Goal: Check status

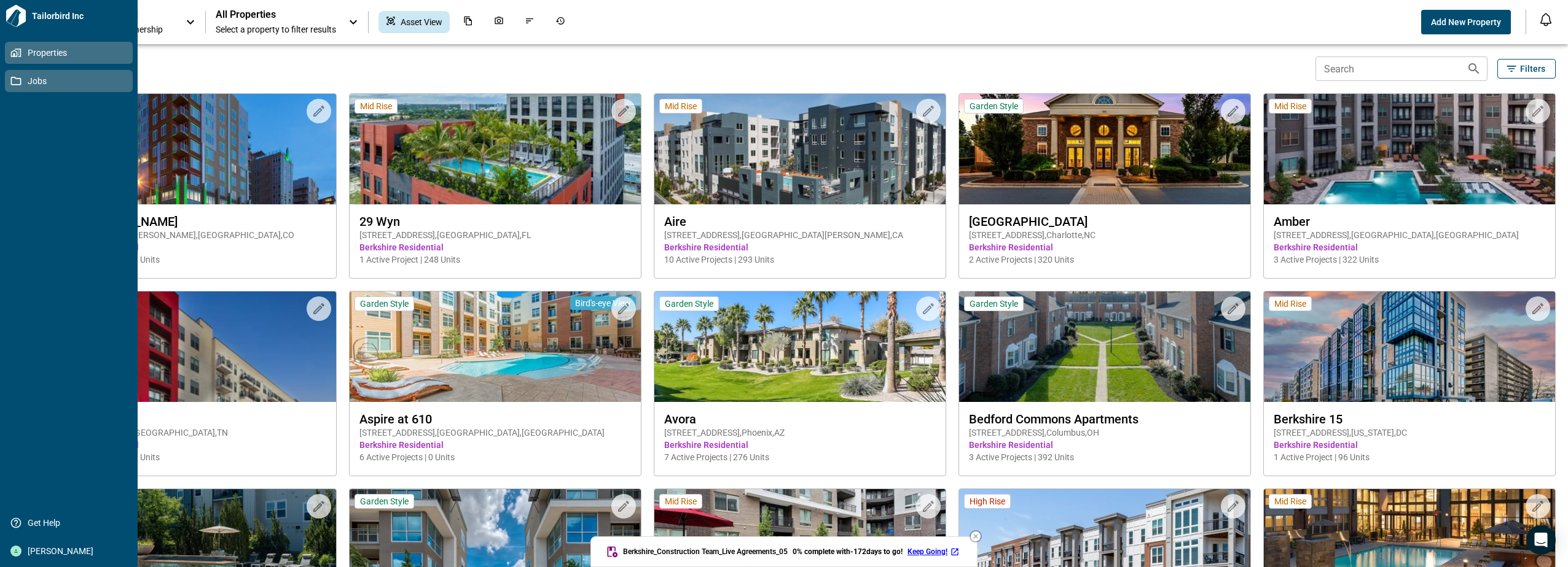
click at [12, 82] on icon at bounding box center [16, 81] width 11 height 11
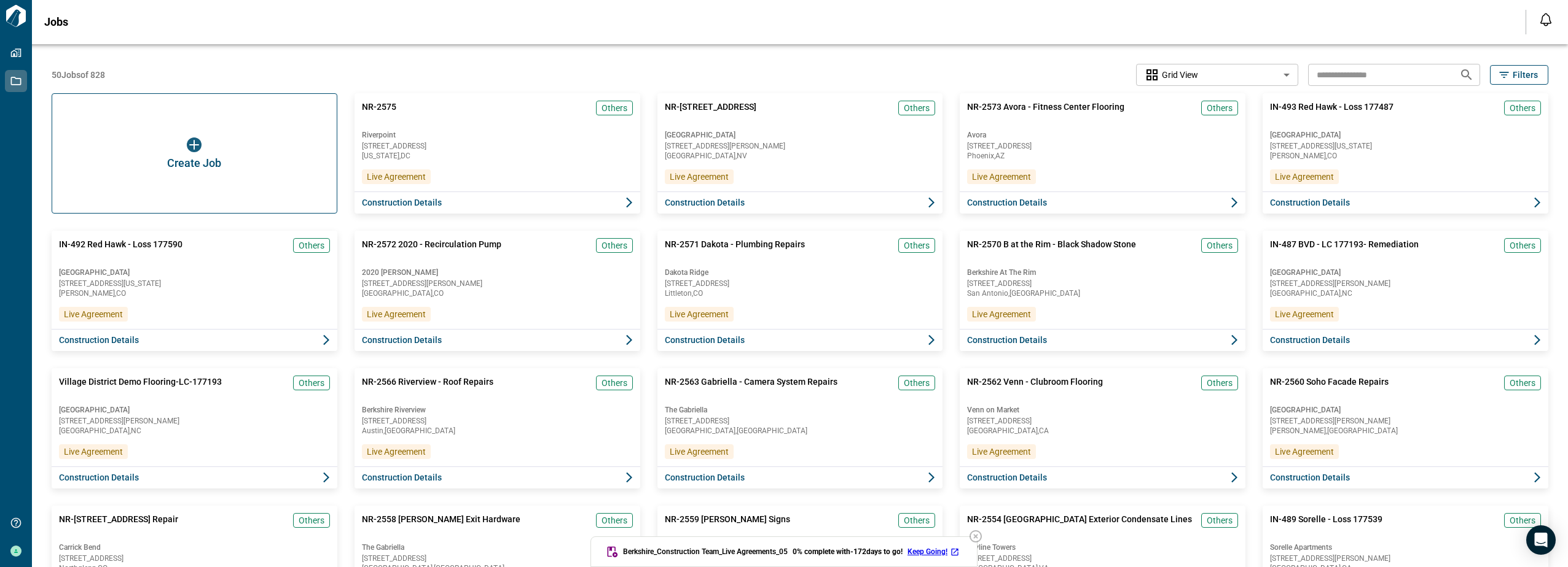
click at [770, 77] on input "text" at bounding box center [1378, 74] width 141 height 22
type input "****"
drag, startPoint x: 1462, startPoint y: 79, endPoint x: 1462, endPoint y: 67, distance: 12.0
click at [770, 78] on icon "Search jobs" at bounding box center [1466, 75] width 15 height 15
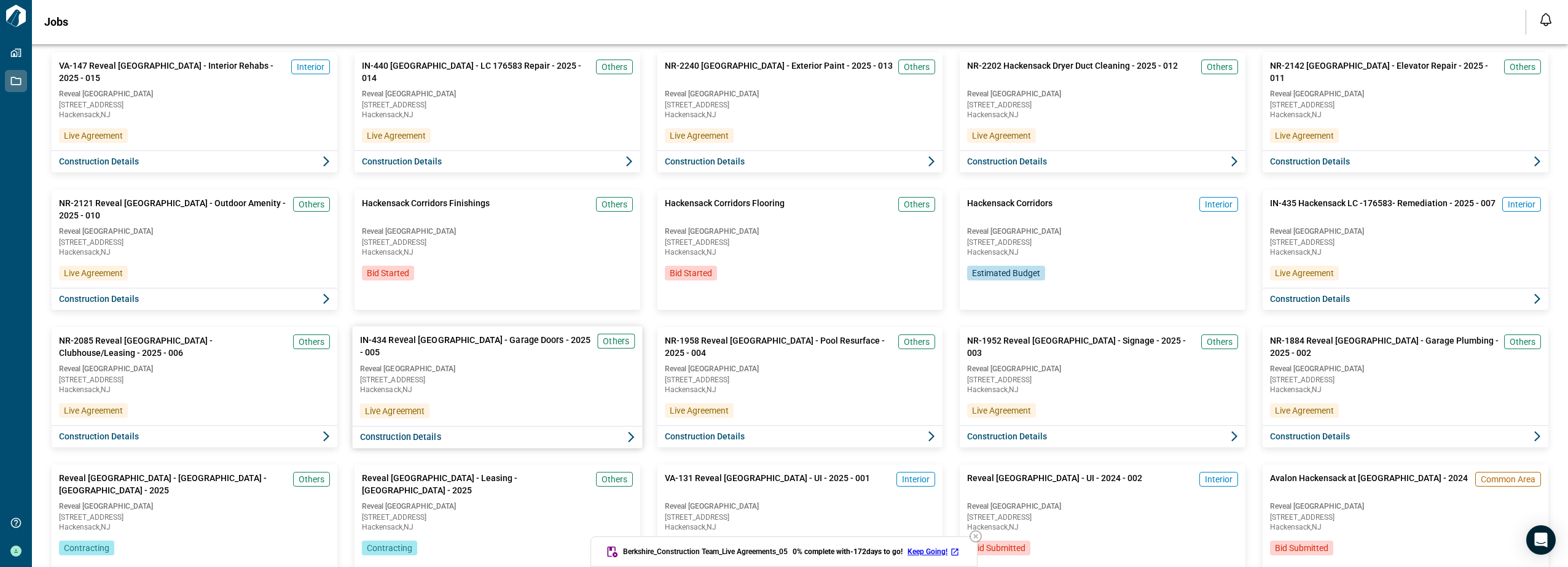
scroll to position [246, 0]
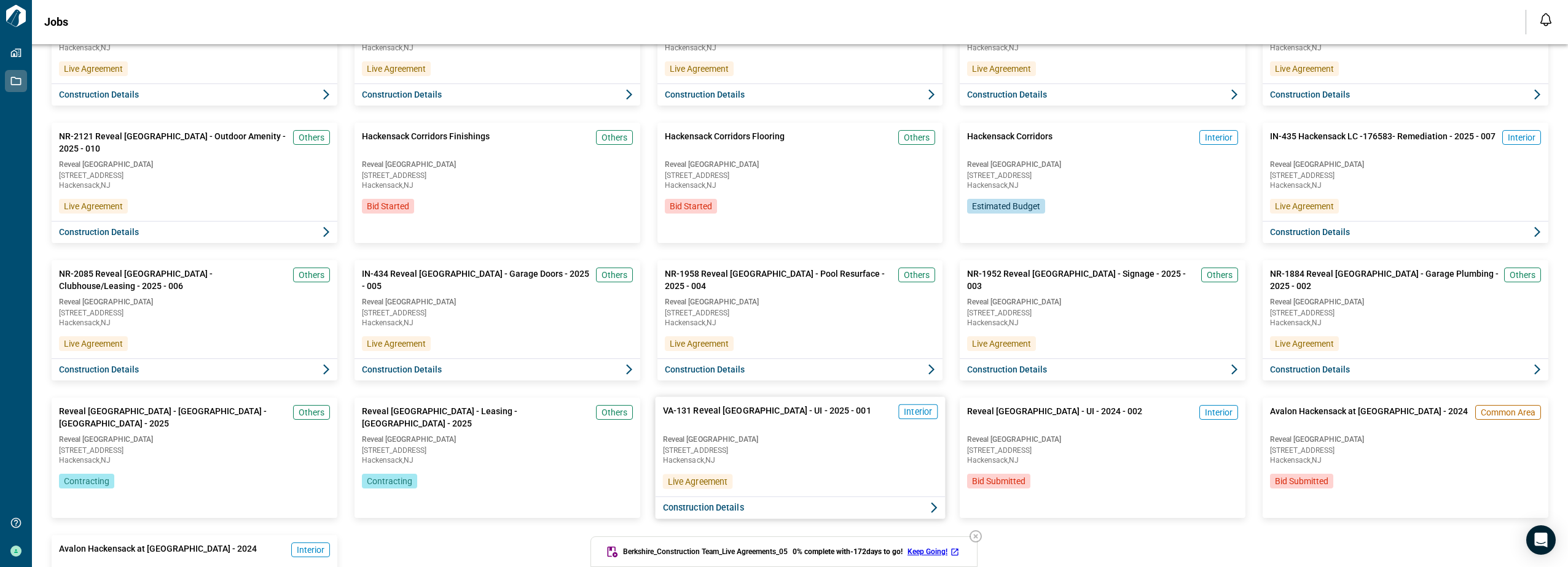
click at [763, 336] on span "[STREET_ADDRESS]" at bounding box center [799, 451] width 274 height 8
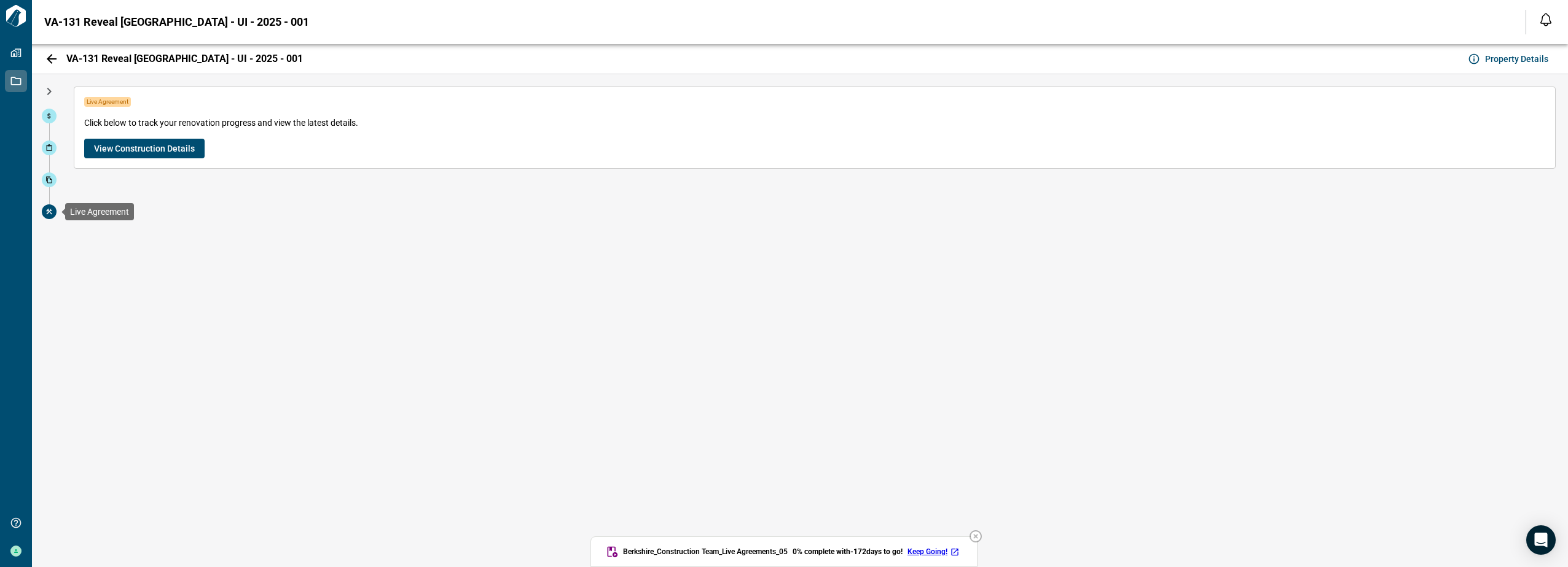
click at [50, 209] on icon at bounding box center [49, 212] width 8 height 8
click at [52, 179] on icon at bounding box center [49, 180] width 8 height 8
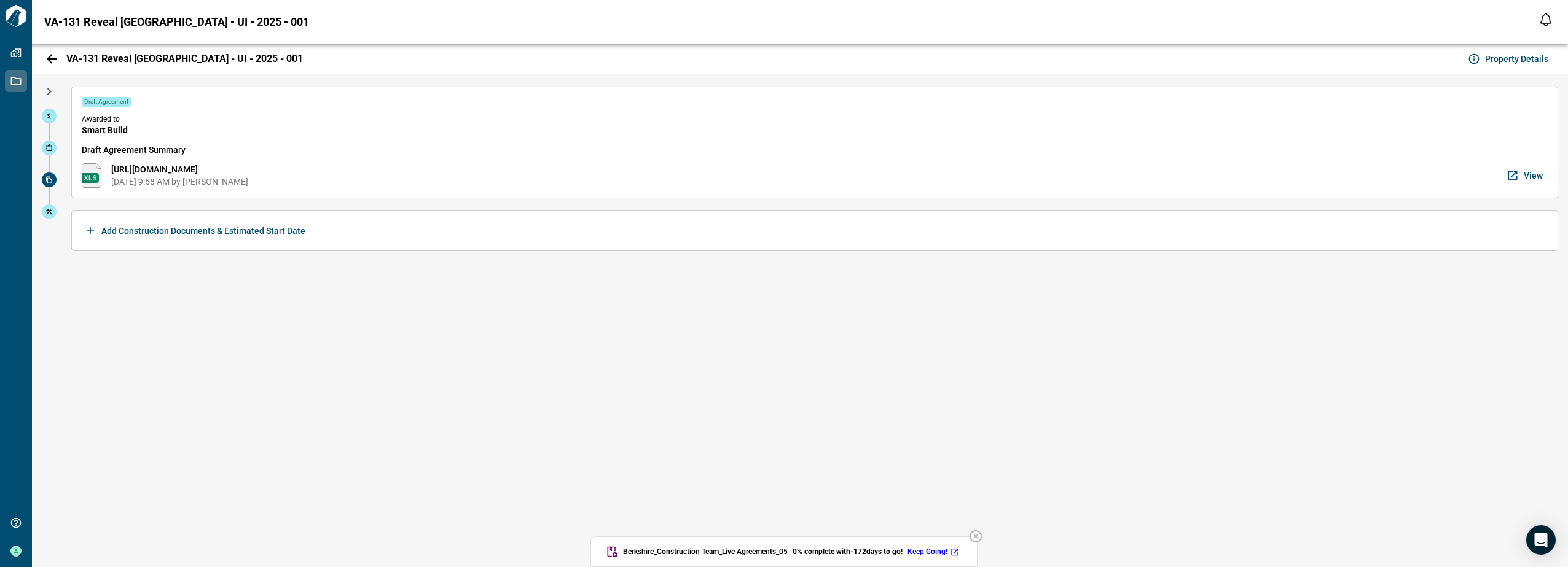
click at [50, 54] on icon "button" at bounding box center [51, 59] width 15 height 15
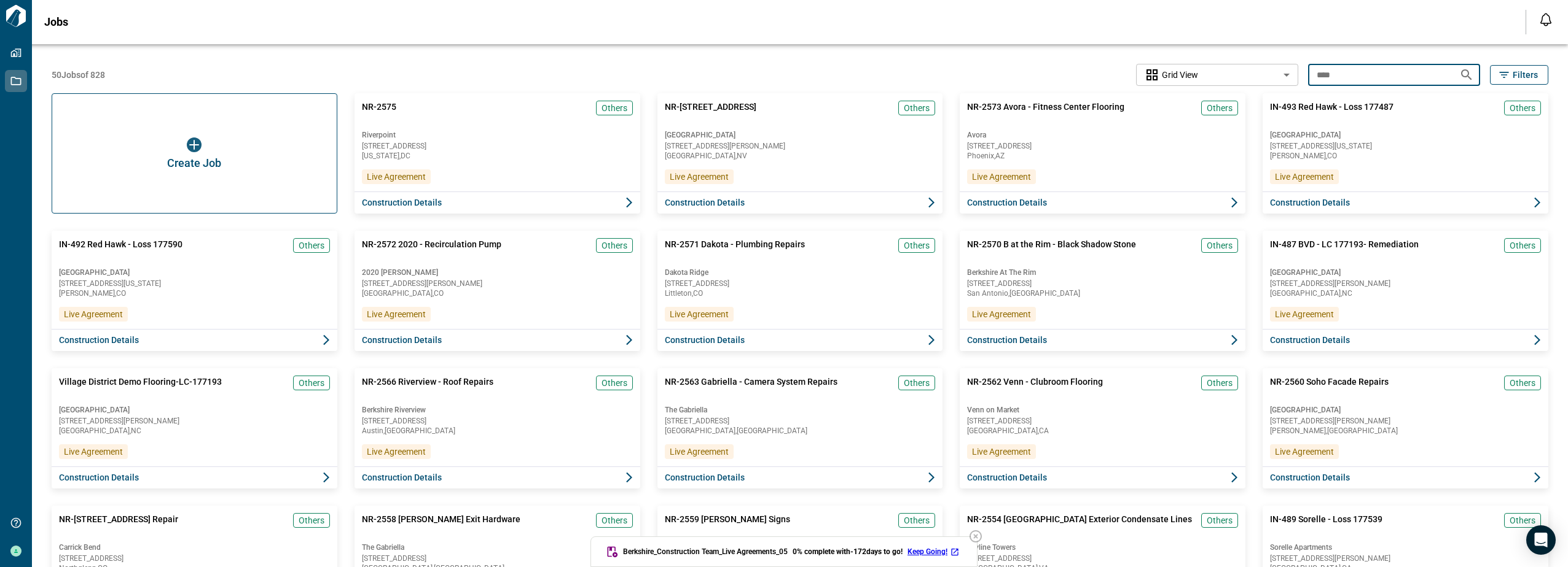
click at [770, 72] on input "****" at bounding box center [1378, 74] width 141 height 22
type input "***"
click at [770, 68] on icon "Search jobs" at bounding box center [1466, 75] width 15 height 15
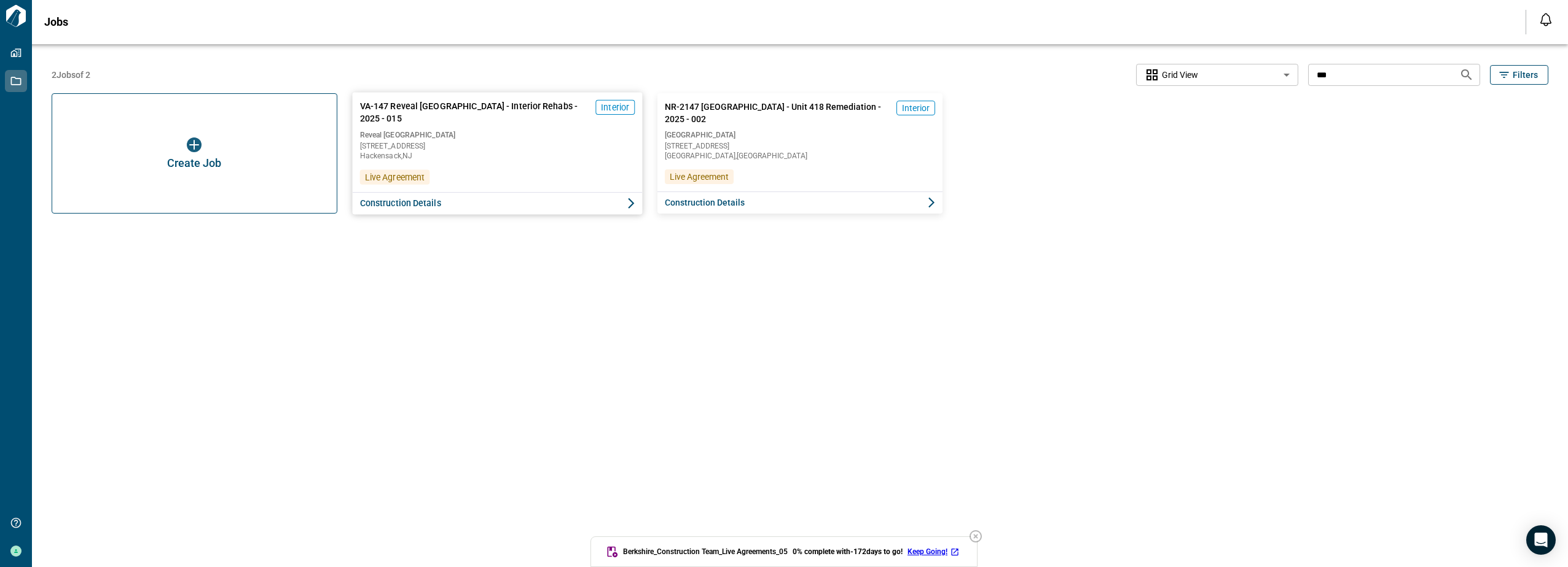
click at [413, 176] on span "Live Agreement" at bounding box center [394, 177] width 59 height 12
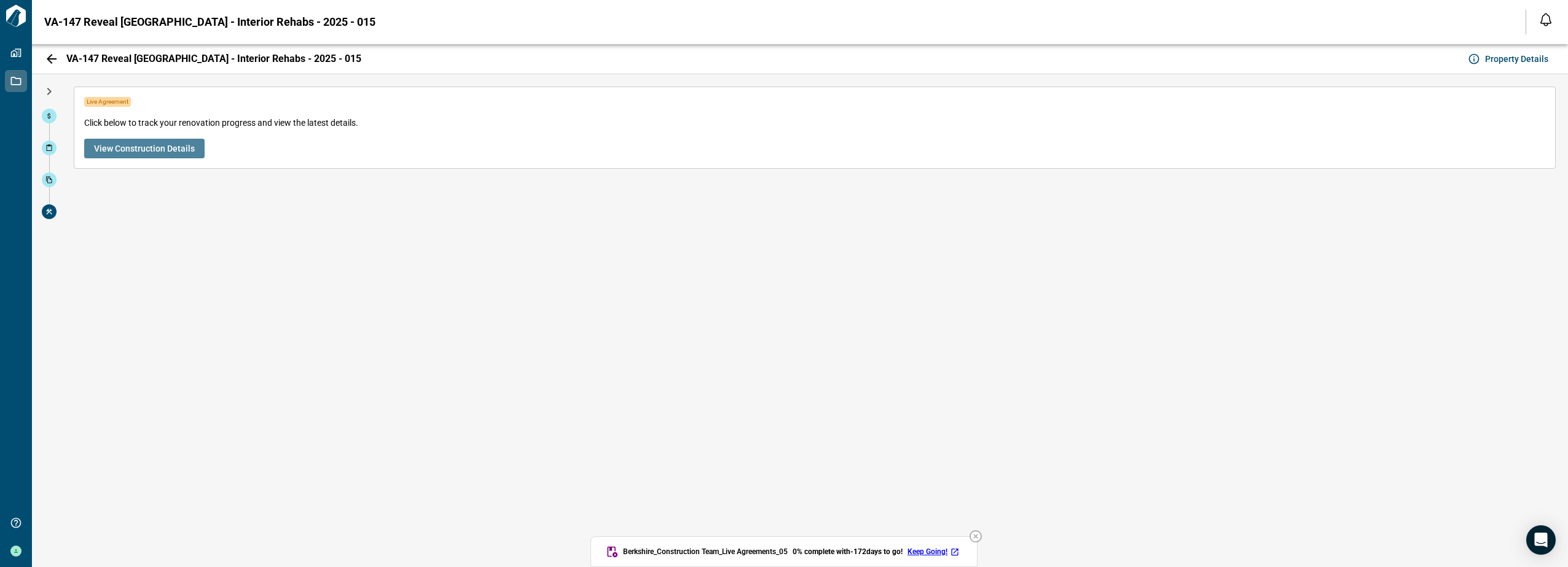
click at [156, 141] on button "View Construction Details" at bounding box center [144, 149] width 120 height 20
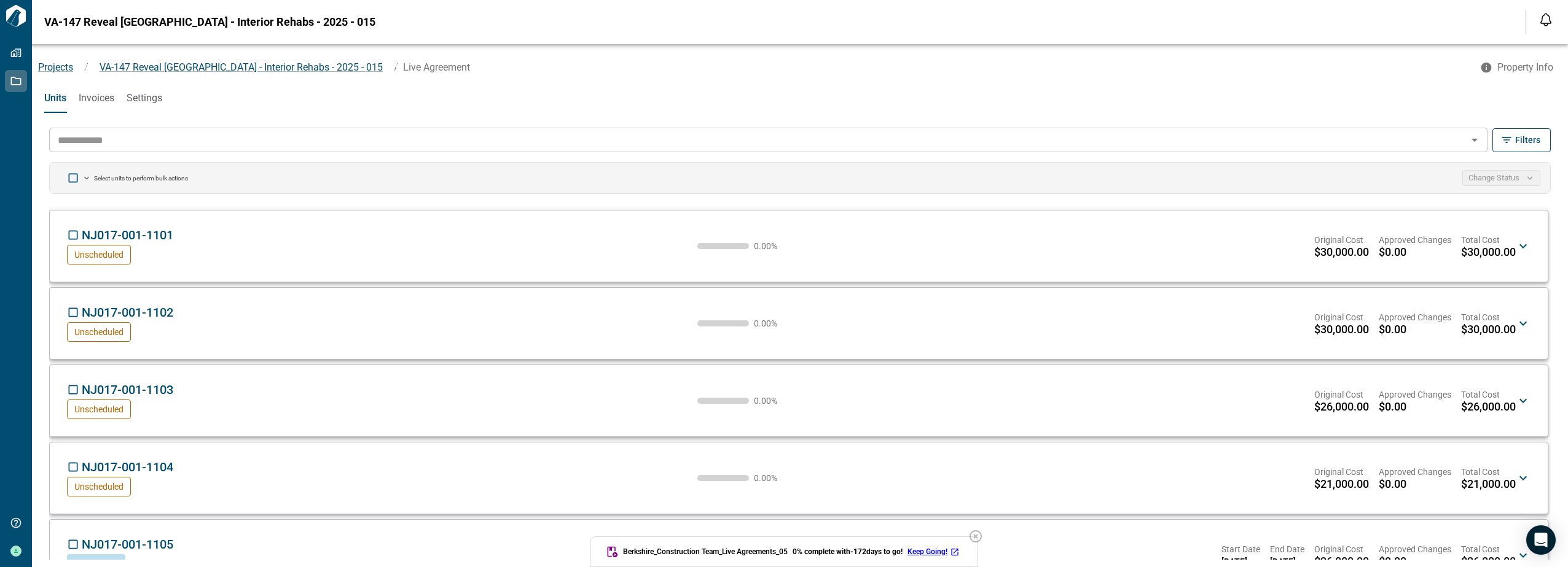
click at [770, 336] on icon "button" at bounding box center [975, 536] width 15 height 15
click at [770, 139] on icon "button" at bounding box center [1506, 140] width 12 height 12
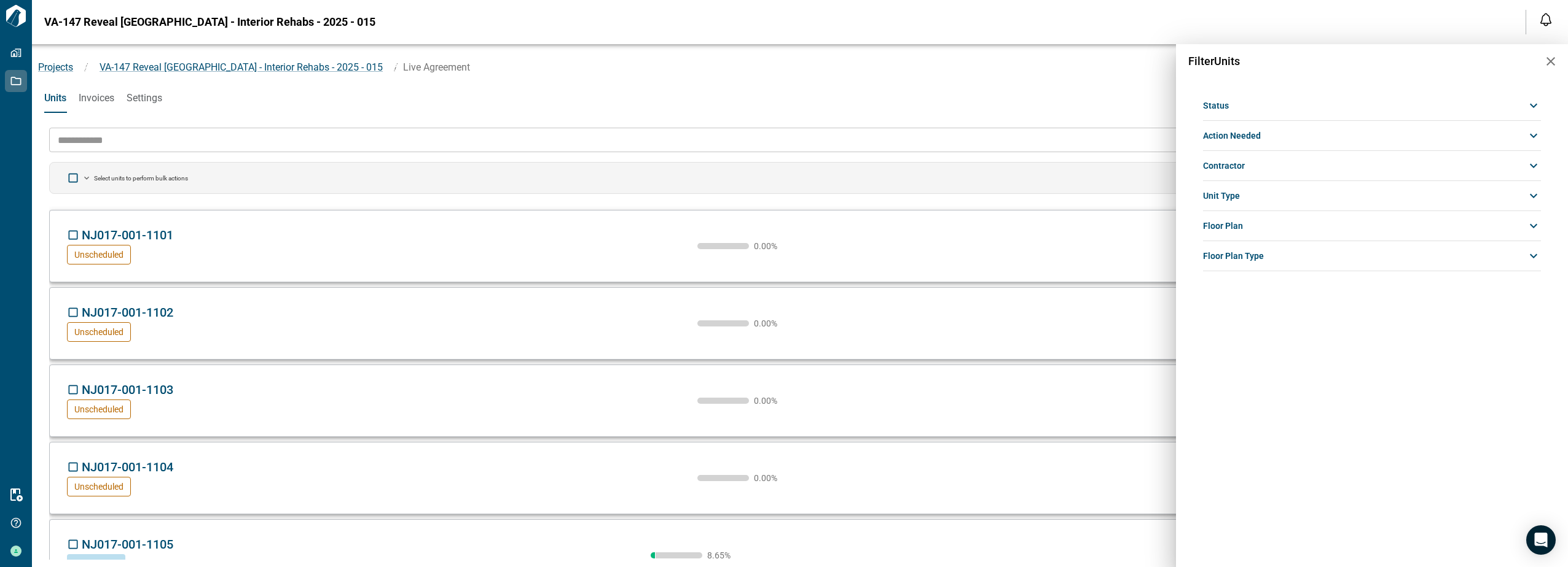
click at [770, 106] on icon at bounding box center [1533, 106] width 15 height 15
click at [770, 126] on span "Completed" at bounding box center [1223, 126] width 41 height 10
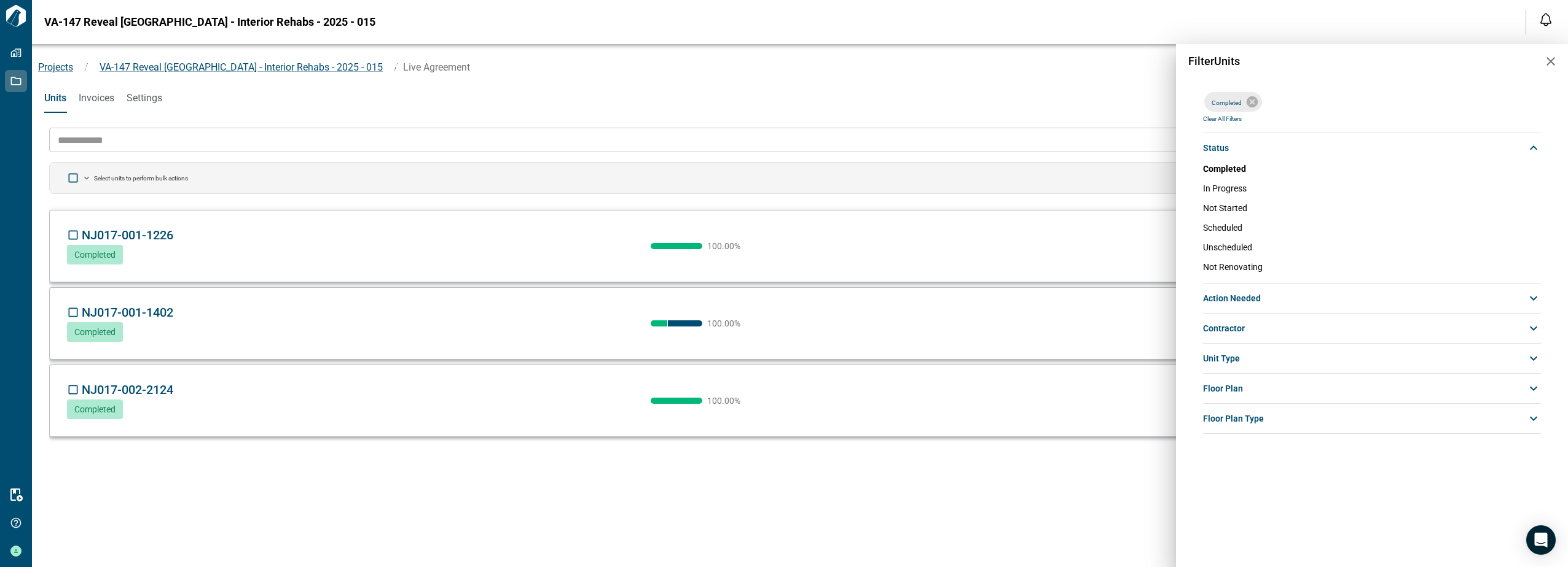
click at [770, 129] on div at bounding box center [784, 284] width 1568 height 567
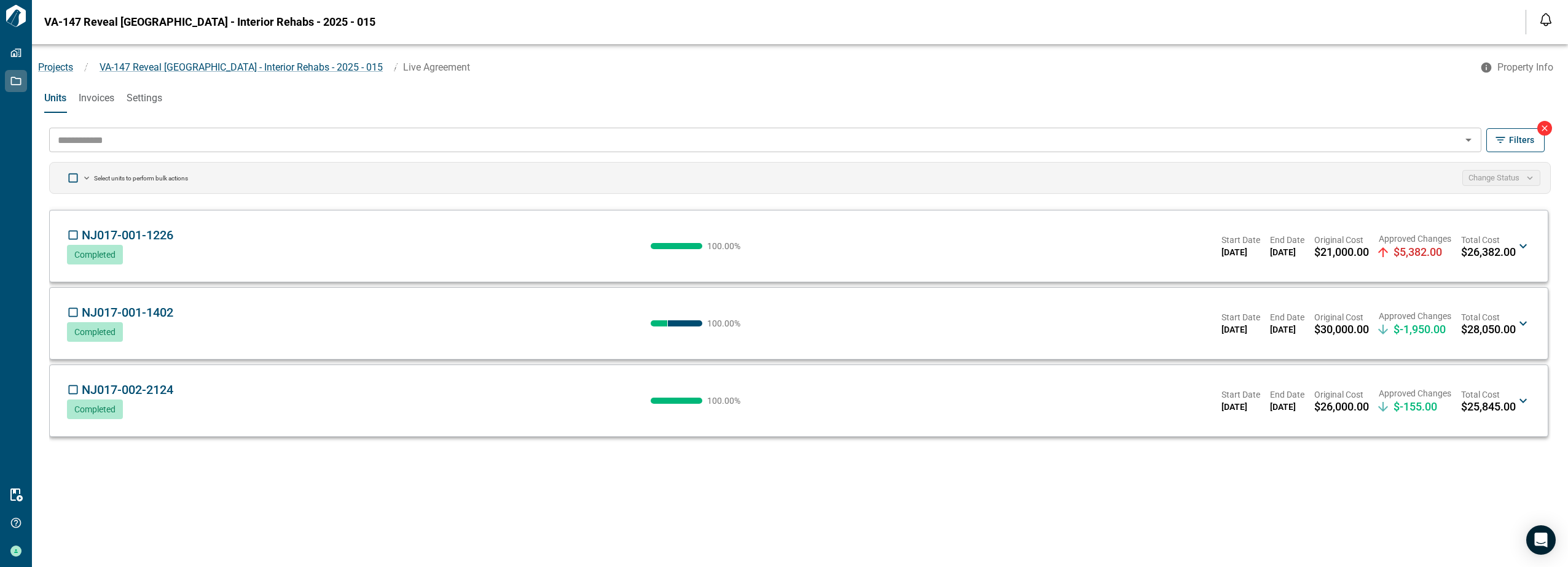
click at [770, 127] on icon at bounding box center [1544, 128] width 10 height 10
click at [770, 126] on div "​ Filters Select units to perform bulk actions Change Status NJ017-001-1226 CM …" at bounding box center [799, 344] width 1512 height 447
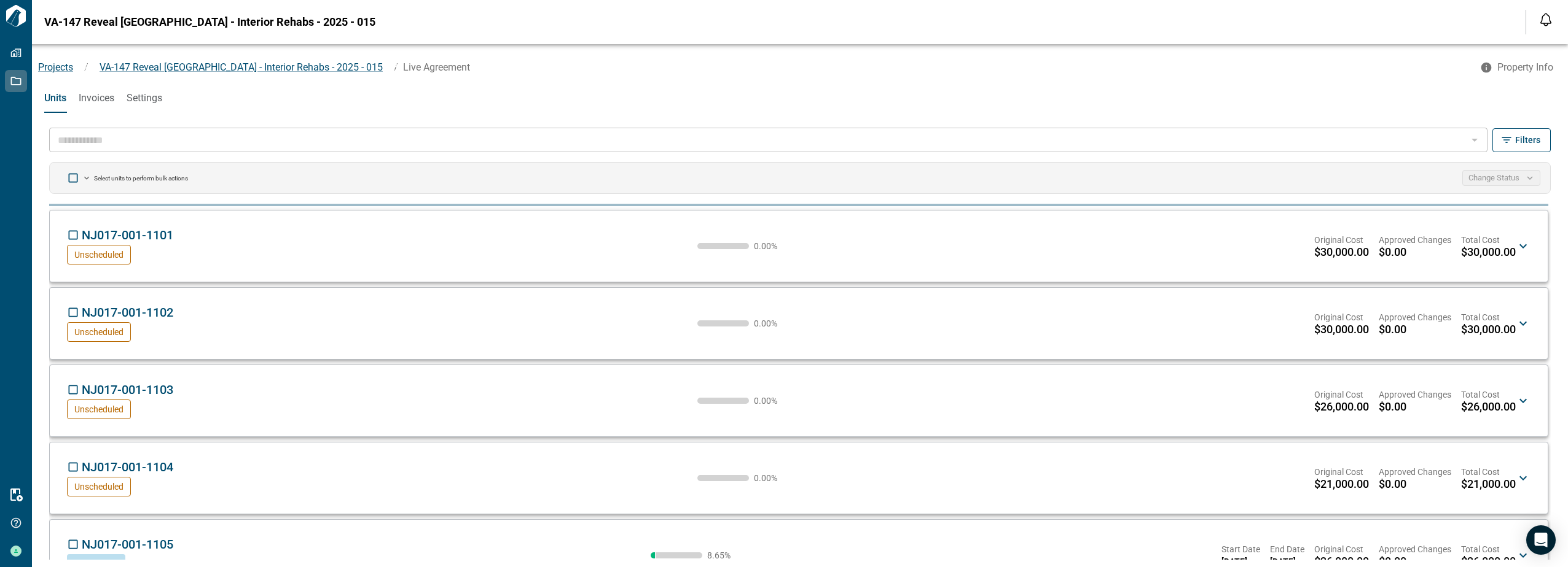
click at [770, 141] on icon "button" at bounding box center [1506, 140] width 12 height 12
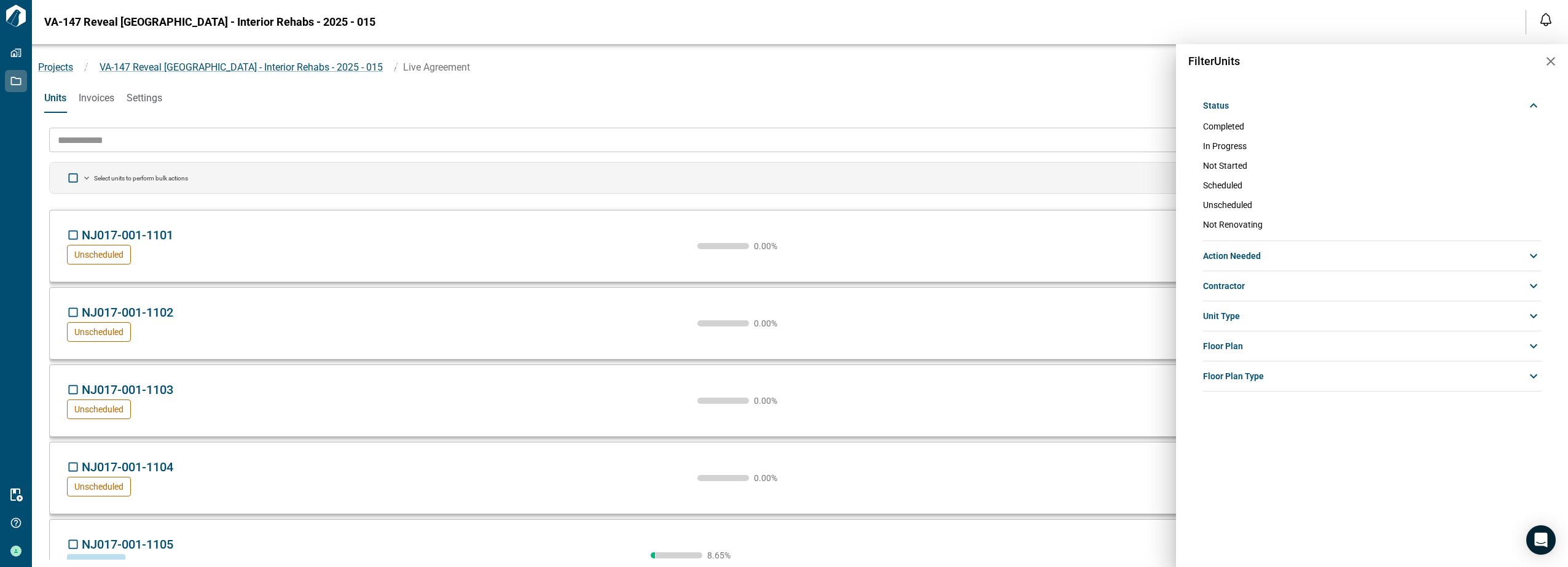
click at [770, 146] on span "In Progress" at bounding box center [1224, 146] width 44 height 10
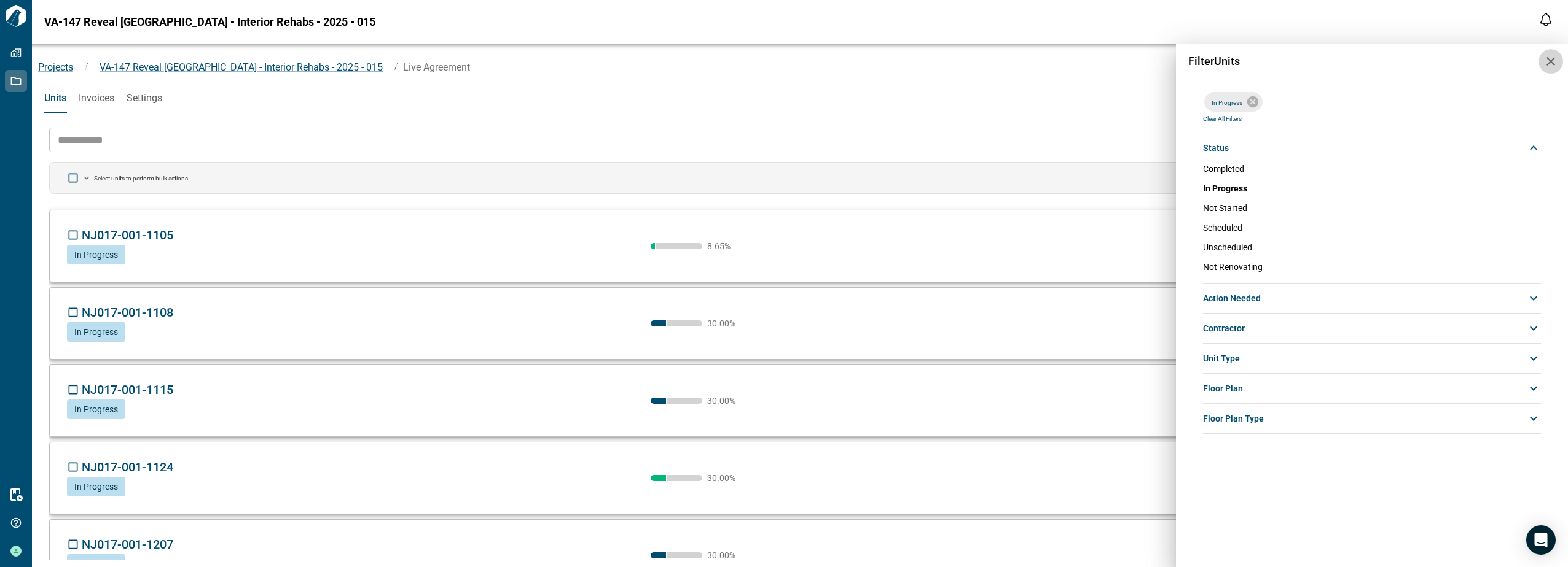
click at [770, 62] on icon "button" at bounding box center [1550, 61] width 15 height 15
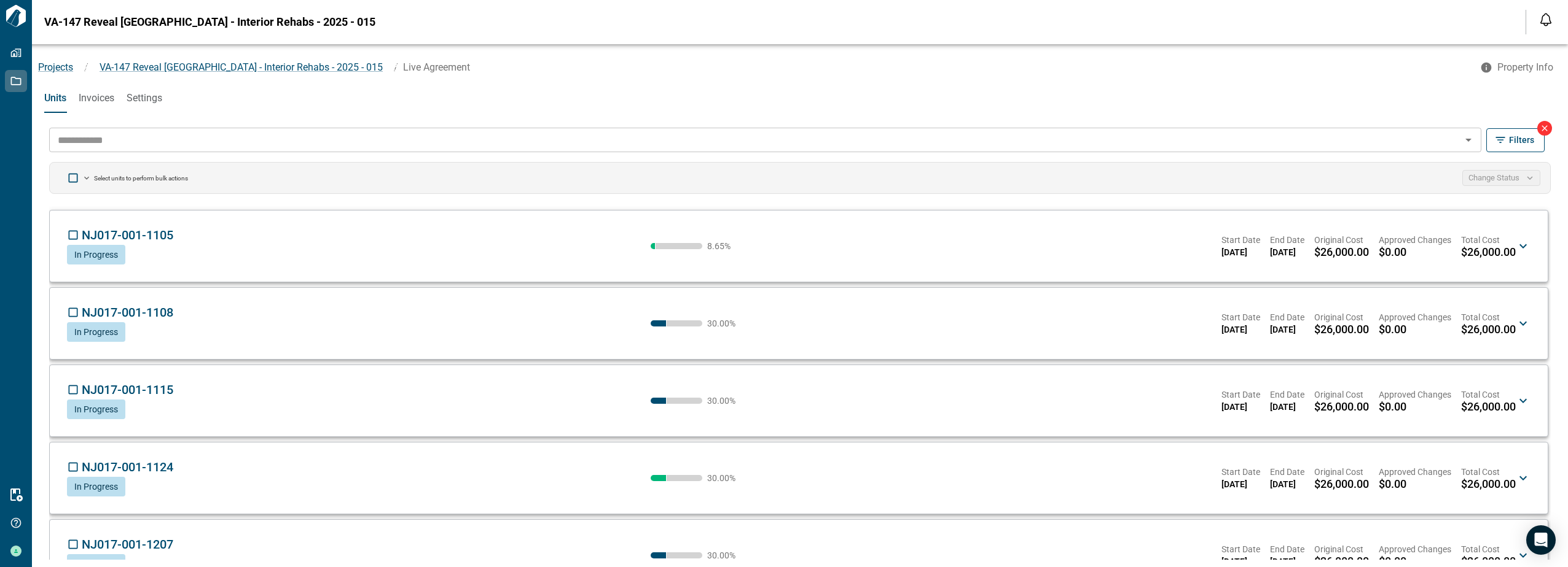
click at [770, 136] on input "text" at bounding box center [755, 140] width 1405 height 17
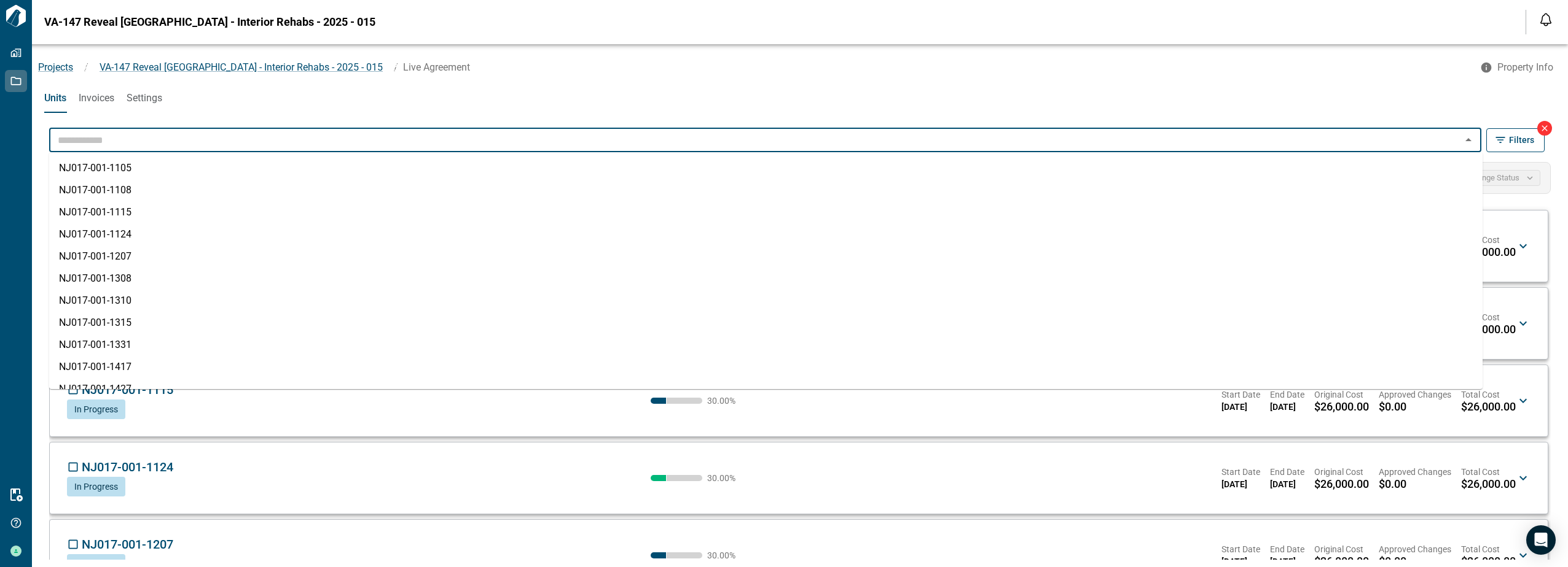
click at [770, 136] on input "text" at bounding box center [755, 140] width 1405 height 17
